Goal: Task Accomplishment & Management: Complete application form

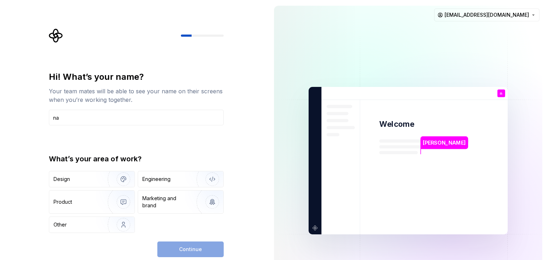
type input "n"
type button "Design"
click at [49, 171] on button "Design" at bounding box center [92, 179] width 86 height 16
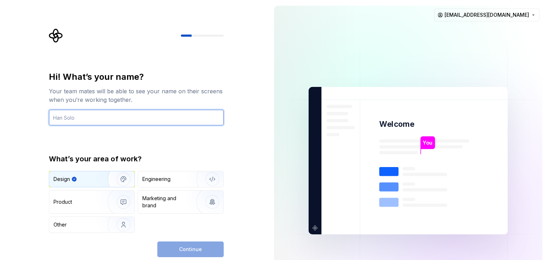
click at [100, 124] on input "text" at bounding box center [136, 118] width 175 height 16
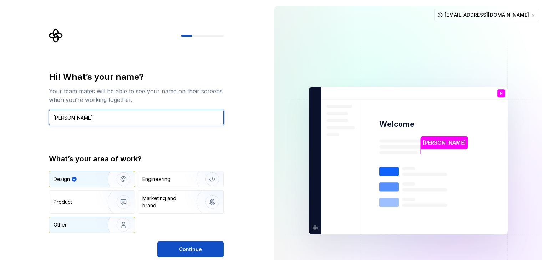
type input "[PERSON_NAME]"
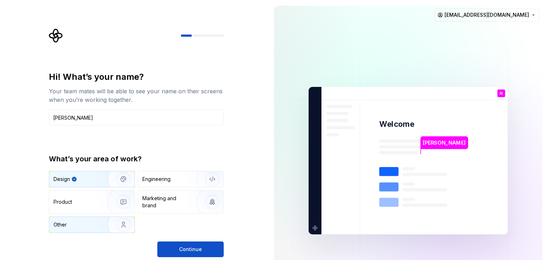
click at [126, 226] on img "button" at bounding box center [119, 225] width 46 height 48
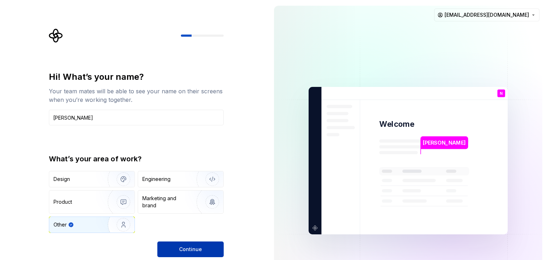
click at [194, 249] on span "Continue" at bounding box center [190, 249] width 23 height 7
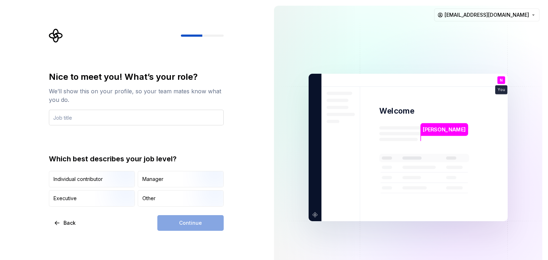
click at [131, 121] on input "text" at bounding box center [136, 118] width 175 height 16
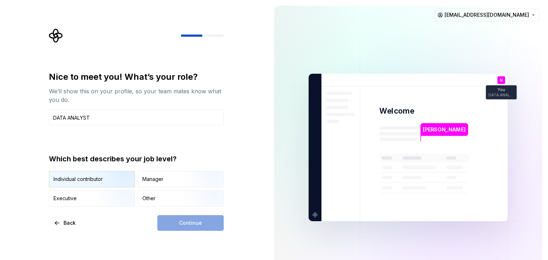
type input "DATA ANALYST"
click at [106, 179] on img "button" at bounding box center [118, 188] width 46 height 48
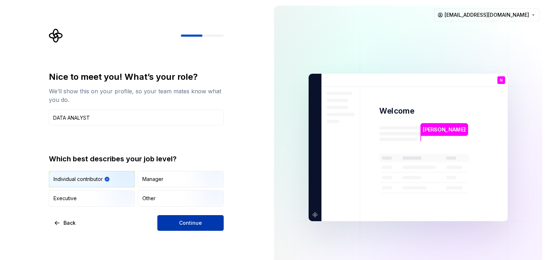
click at [213, 227] on button "Continue" at bounding box center [190, 223] width 66 height 16
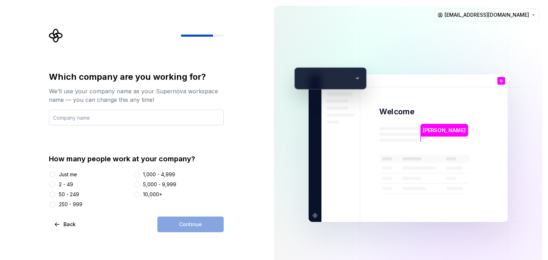
click at [136, 122] on input "text" at bounding box center [136, 118] width 175 height 16
type input "RN ENTERPRISES"
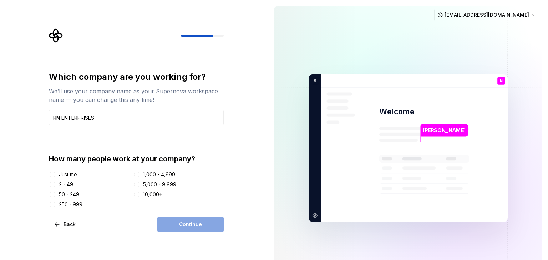
click at [81, 176] on div "Just me" at bounding box center [89, 174] width 81 height 7
click at [68, 172] on div "Just me" at bounding box center [68, 174] width 18 height 7
click at [55, 172] on button "Just me" at bounding box center [53, 175] width 6 height 6
click at [195, 230] on button "Continue" at bounding box center [190, 225] width 66 height 16
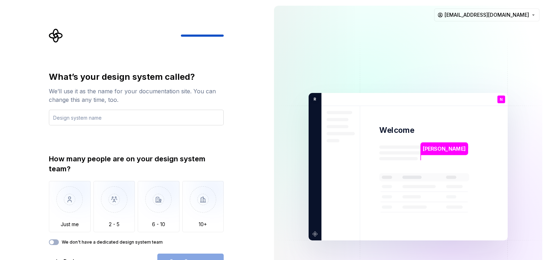
click at [105, 116] on input "text" at bounding box center [136, 118] width 175 height 16
type input "N"
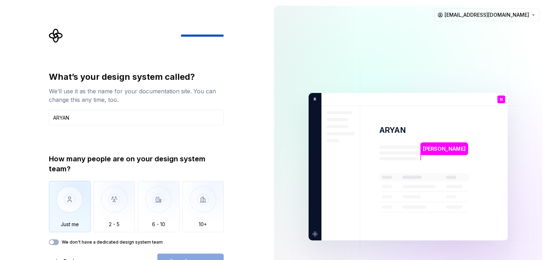
type input "ARYAN"
click at [68, 201] on img "button" at bounding box center [70, 205] width 42 height 48
click at [211, 257] on button "Open Supernova" at bounding box center [190, 262] width 66 height 16
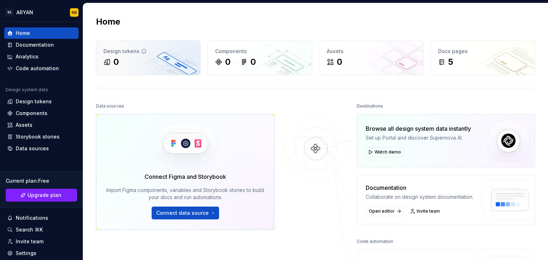
click at [147, 57] on div "0" at bounding box center [148, 61] width 90 height 11
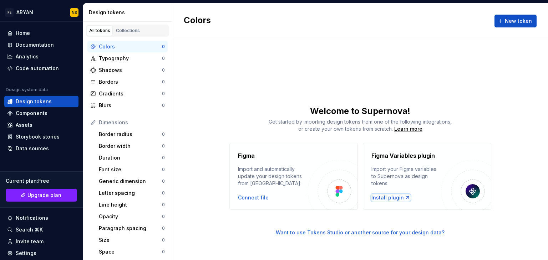
click at [395, 198] on div "Install plugin" at bounding box center [390, 197] width 39 height 7
click at [118, 58] on div "Typography" at bounding box center [130, 58] width 63 height 7
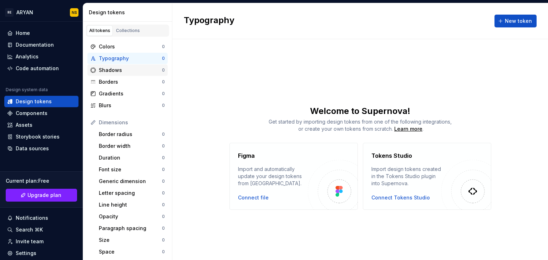
click at [121, 70] on div "Shadows" at bounding box center [130, 70] width 63 height 7
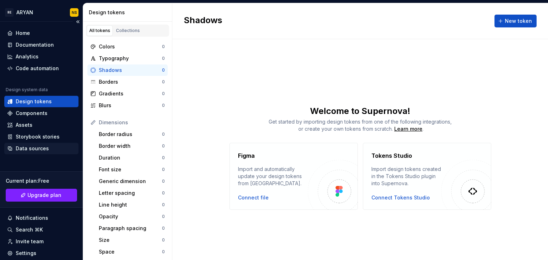
click at [42, 151] on div "Data sources" at bounding box center [32, 148] width 33 height 7
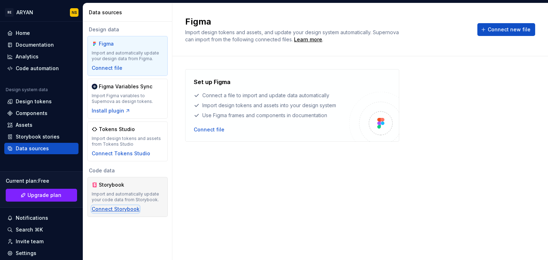
click at [109, 206] on div "Connect Storybook" at bounding box center [116, 209] width 48 height 7
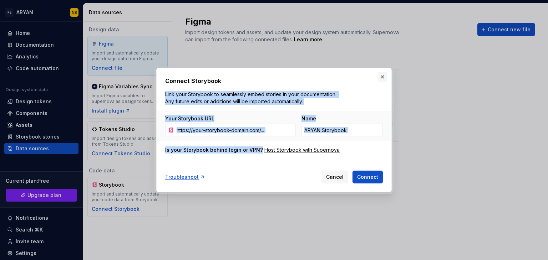
drag, startPoint x: 387, startPoint y: 77, endPoint x: 383, endPoint y: 76, distance: 5.0
click at [383, 76] on div "Connect Storybook Link your Storybook to seamlessly embed stories in your docum…" at bounding box center [273, 130] width 239 height 128
click at [383, 76] on button "button" at bounding box center [382, 77] width 10 height 10
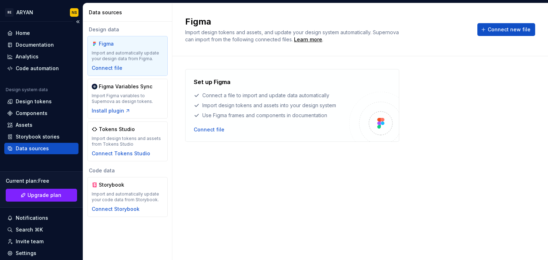
scroll to position [47, 0]
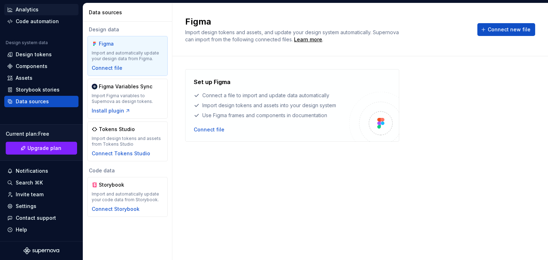
click at [30, 13] on div "Analytics" at bounding box center [27, 9] width 23 height 7
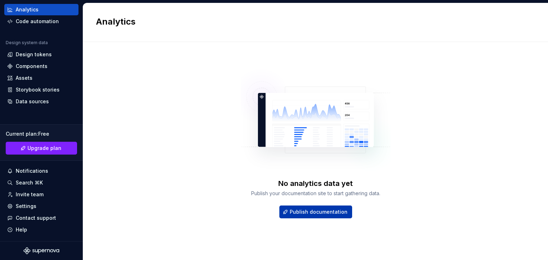
click at [337, 213] on span "Publish documentation" at bounding box center [319, 212] width 58 height 7
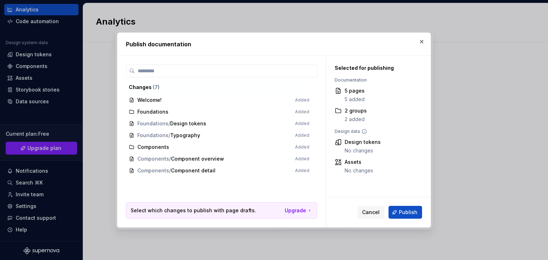
click at [303, 100] on span "Welcome! Added" at bounding box center [219, 101] width 186 height 12
click at [230, 79] on div "Changes ( 7 ) Welcome! Added Foundations Added Foundations / Design tokens Adde…" at bounding box center [221, 134] width 191 height 138
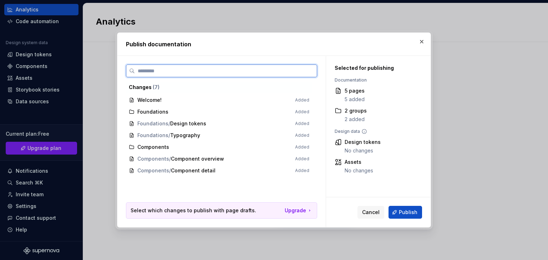
click at [180, 68] on input "search" at bounding box center [226, 70] width 182 height 7
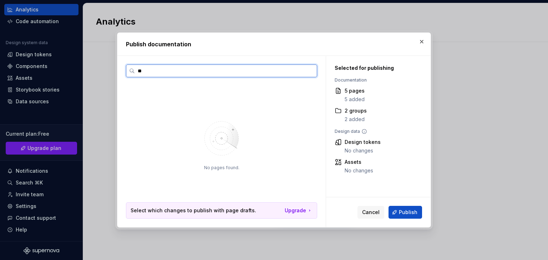
type input "*"
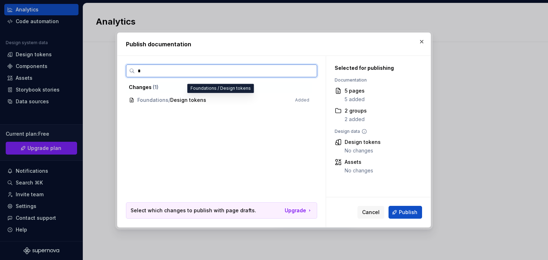
type input "*"
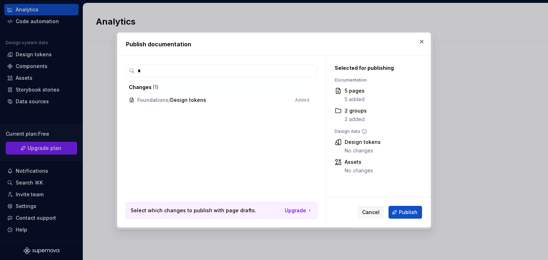
click at [160, 97] on span "Foundations / Design tokens Added" at bounding box center [219, 101] width 186 height 12
click at [159, 99] on span "Foundations / Design tokens Added" at bounding box center [219, 101] width 186 height 12
click at [181, 99] on span "Foundations / Design tokens Added" at bounding box center [219, 101] width 186 height 12
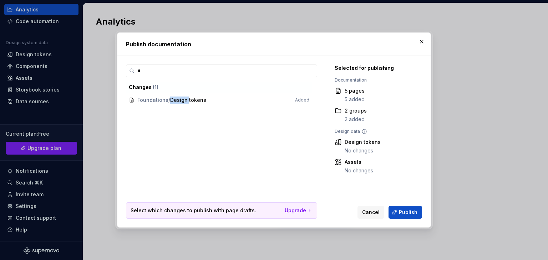
click at [181, 99] on span "Foundations / Design tokens Added" at bounding box center [219, 101] width 186 height 12
click at [302, 98] on span "Foundations / Design tokens Added" at bounding box center [219, 101] width 186 height 12
click at [303, 102] on span "Foundations / Design tokens Added" at bounding box center [219, 101] width 186 height 12
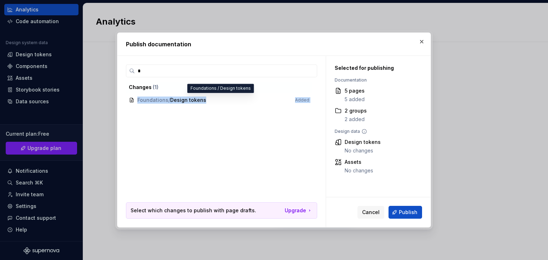
drag, startPoint x: 303, startPoint y: 102, endPoint x: 130, endPoint y: 100, distance: 173.4
click at [130, 100] on span "Foundations / Design tokens Added" at bounding box center [219, 101] width 186 height 12
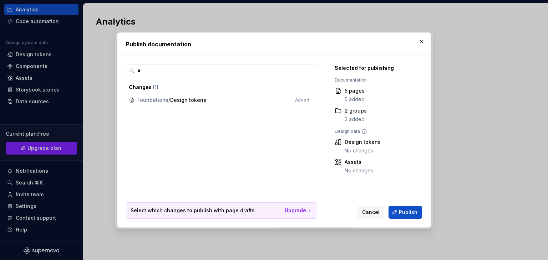
click at [130, 100] on span "Foundations / Design tokens Added" at bounding box center [219, 101] width 186 height 12
click at [413, 217] on button "Publish" at bounding box center [406, 212] width 34 height 13
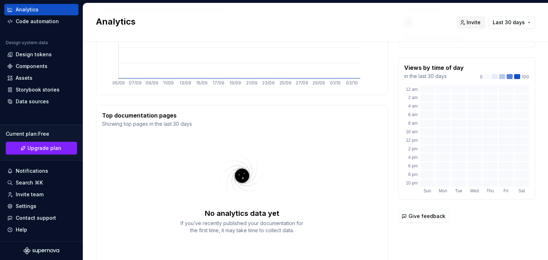
scroll to position [149, 0]
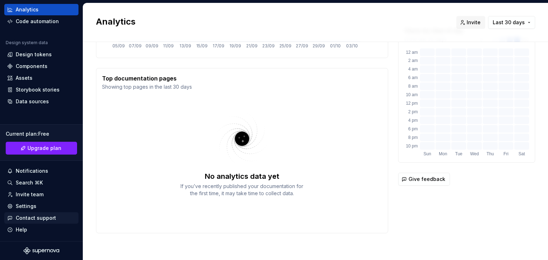
click at [46, 216] on div "Contact support" at bounding box center [36, 218] width 40 height 7
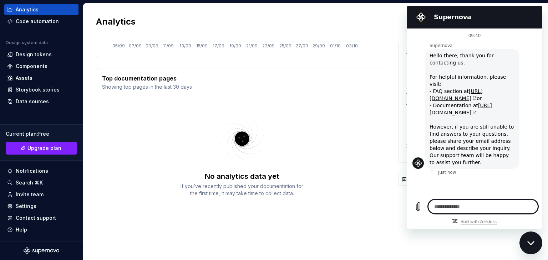
type textarea "*"
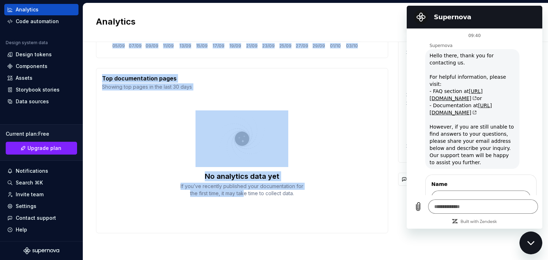
drag, startPoint x: 242, startPoint y: 223, endPoint x: 174, endPoint y: 0, distance: 232.2
click at [174, 0] on div "RE ARYAN NS Home Documentation Analytics Code automation Design system data Des…" at bounding box center [274, 130] width 548 height 260
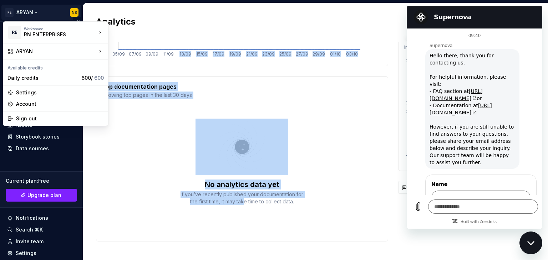
click at [8, 12] on html "RE ARYAN NS Home Documentation Analytics Code automation Design system data Des…" at bounding box center [274, 130] width 548 height 260
click at [31, 121] on div "Sign out" at bounding box center [60, 118] width 88 height 7
